Goal: Information Seeking & Learning: Learn about a topic

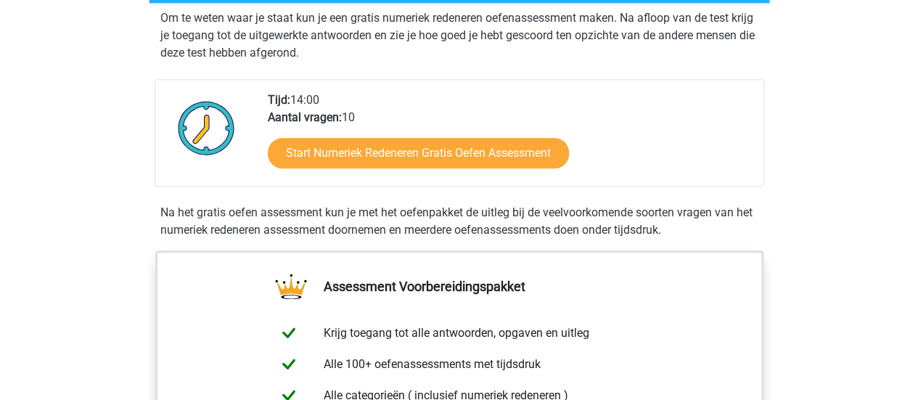
scroll to position [331, 0]
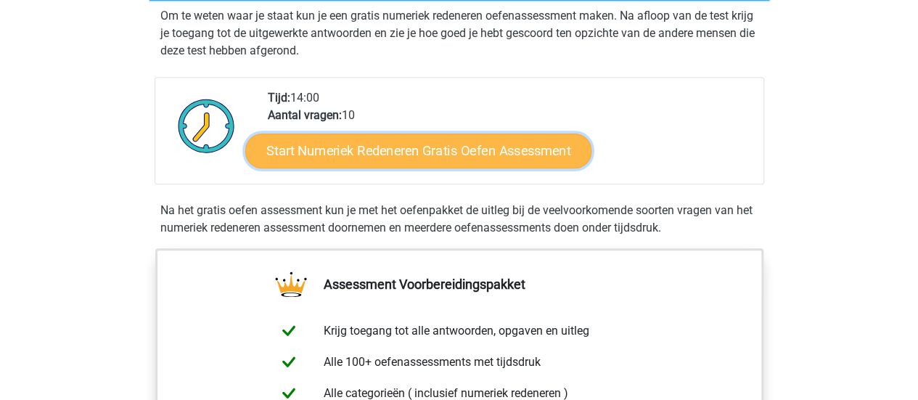
click at [427, 153] on link "Start Numeriek Redeneren Gratis Oefen Assessment" at bounding box center [418, 150] width 346 height 35
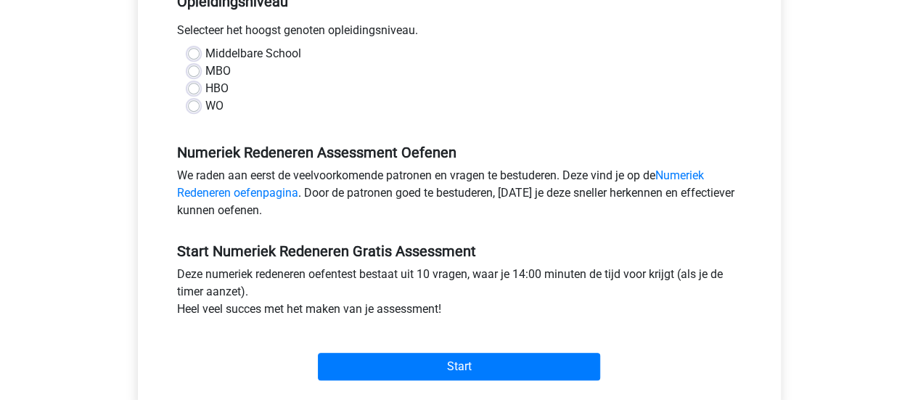
scroll to position [321, 0]
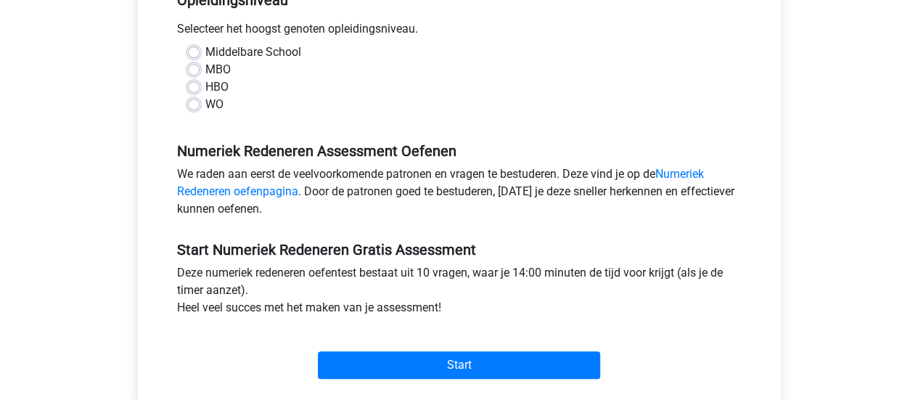
click at [184, 99] on div "Middelbare School MBO HBO WO" at bounding box center [459, 79] width 565 height 70
click at [205, 104] on label "WO" at bounding box center [214, 104] width 18 height 17
click at [190, 104] on input "WO" at bounding box center [194, 103] width 12 height 15
radio input "true"
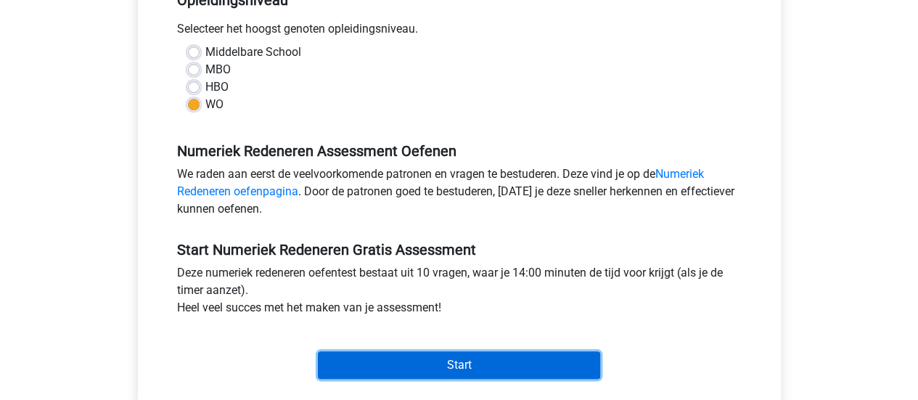
click at [457, 359] on input "Start" at bounding box center [459, 365] width 282 height 28
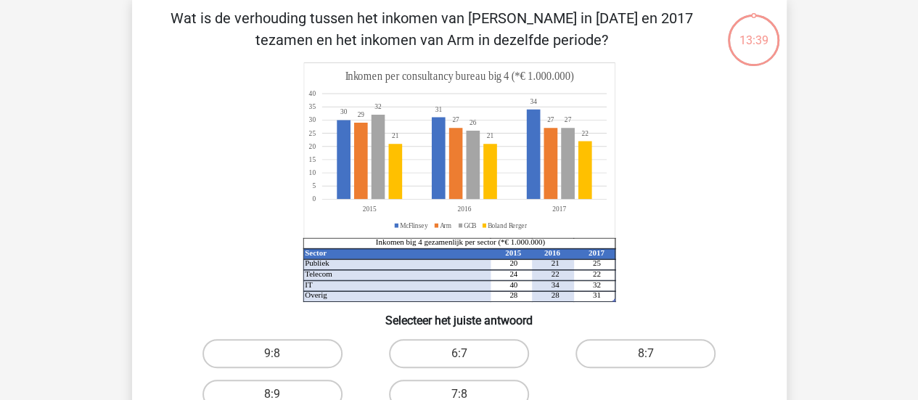
scroll to position [68, 0]
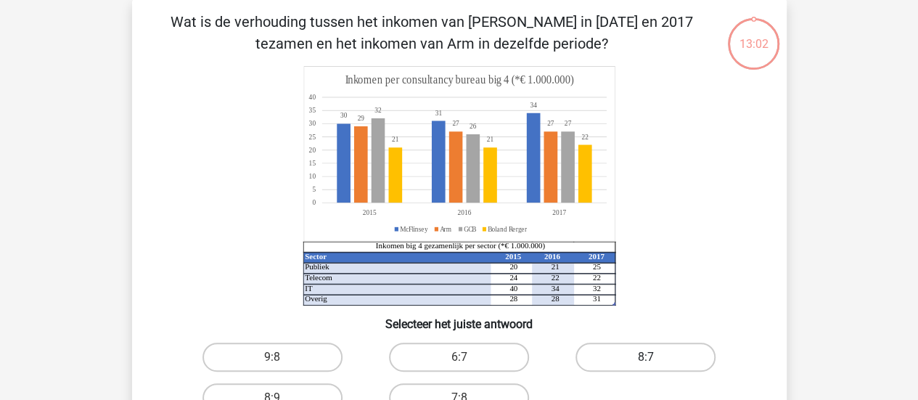
click at [685, 362] on label "8:7" at bounding box center [646, 357] width 140 height 29
click at [656, 362] on input "8:7" at bounding box center [650, 361] width 9 height 9
radio input "true"
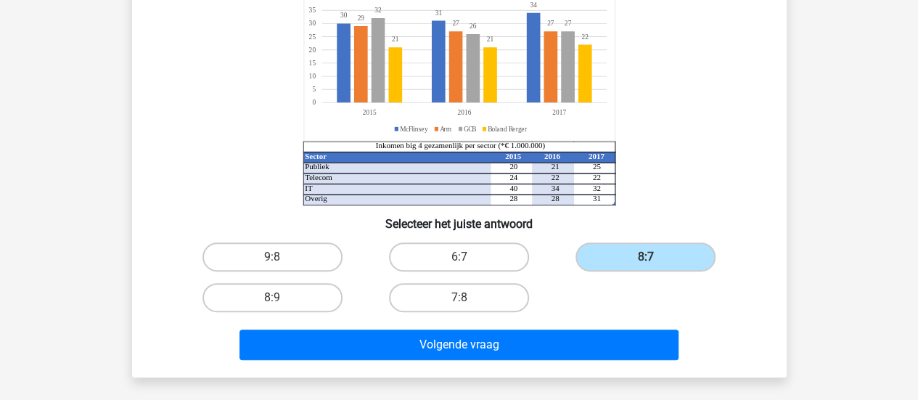
scroll to position [174, 0]
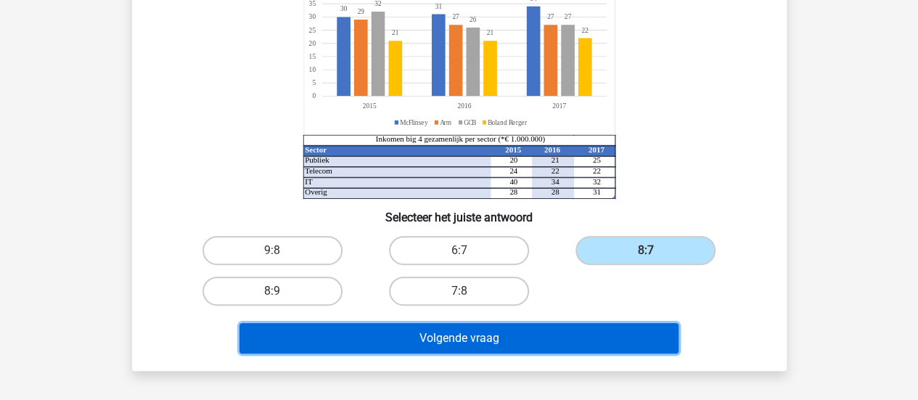
click at [437, 338] on button "Volgende vraag" at bounding box center [459, 338] width 439 height 30
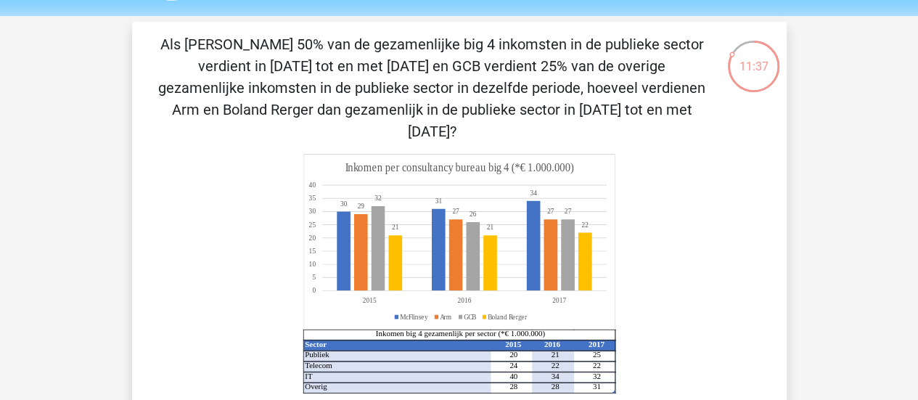
scroll to position [26, 0]
